Goal: Navigation & Orientation: Understand site structure

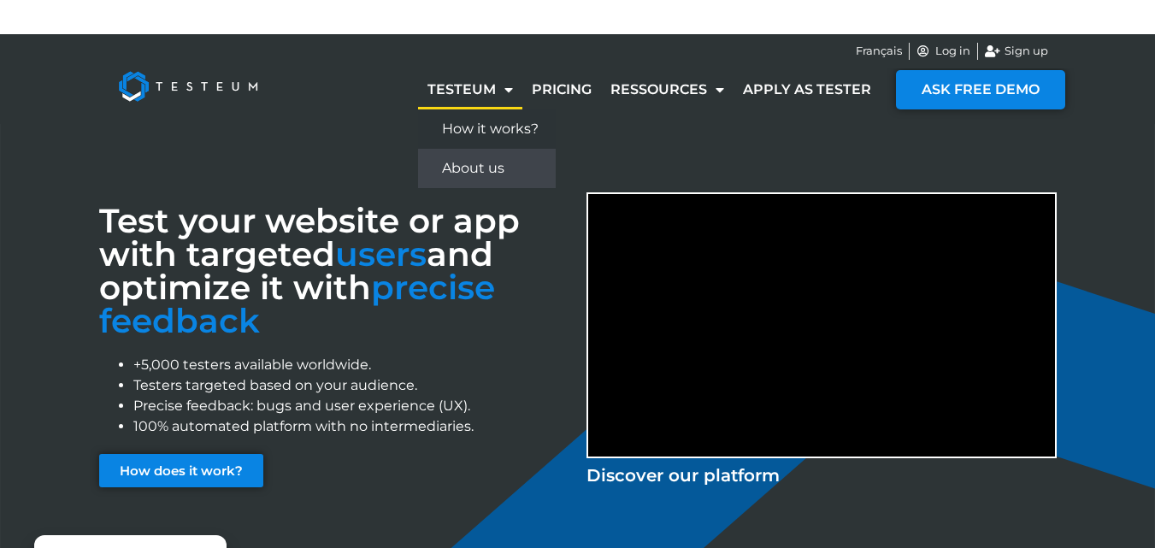
click at [483, 172] on link "About us" at bounding box center [487, 168] width 138 height 39
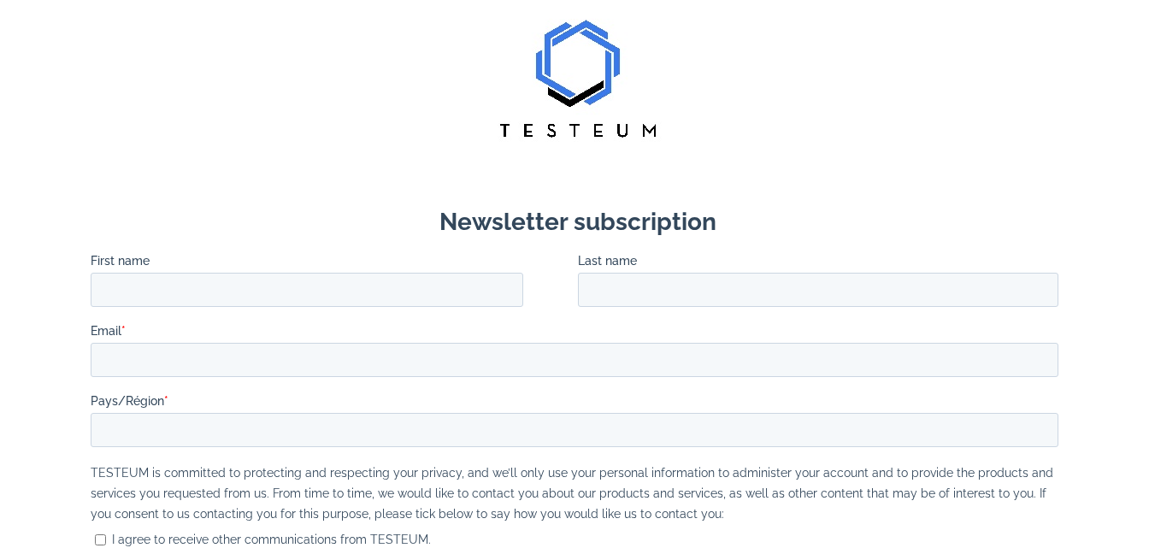
scroll to position [1957, 0]
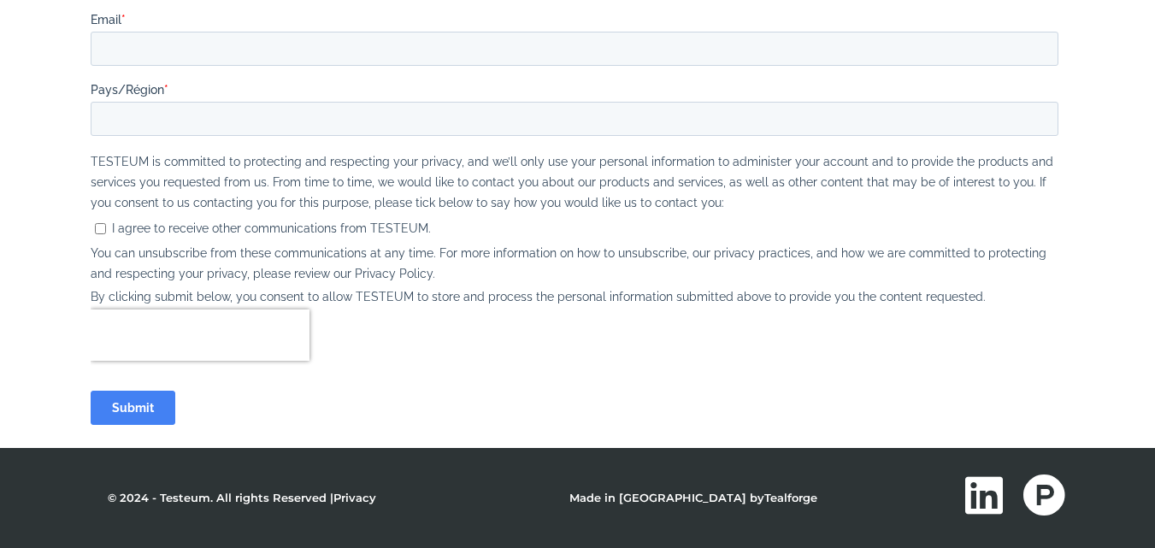
click at [350, 498] on link "Privacy" at bounding box center [354, 498] width 43 height 14
